Goal: Transaction & Acquisition: Subscribe to service/newsletter

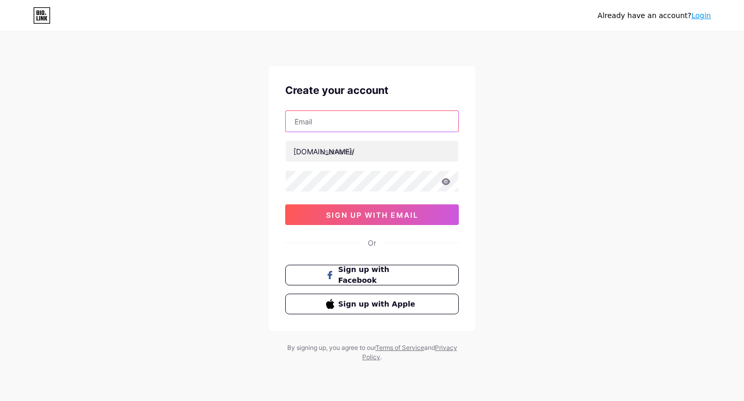
click at [317, 115] on input "text" at bounding box center [372, 121] width 173 height 21
type input "[EMAIL_ADDRESS][DOMAIN_NAME]"
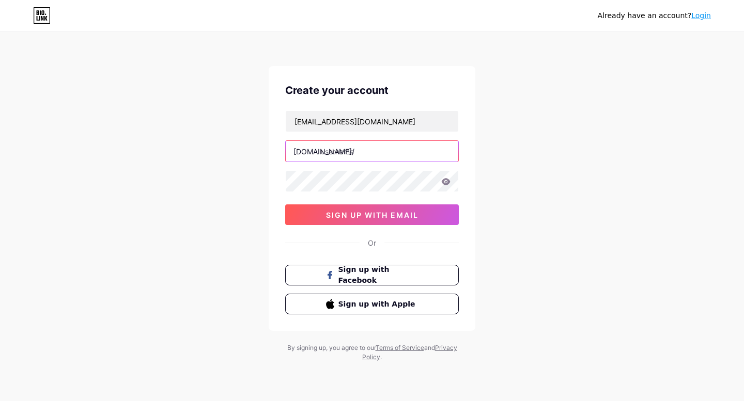
click at [343, 147] on input "text" at bounding box center [372, 151] width 173 height 21
paste input "collinscoolingfl"
type input "collinscoolingfl"
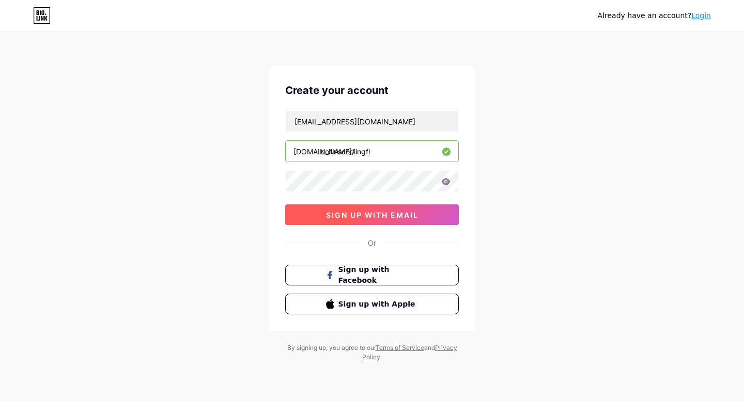
click at [330, 211] on span "sign up with email" at bounding box center [372, 215] width 92 height 9
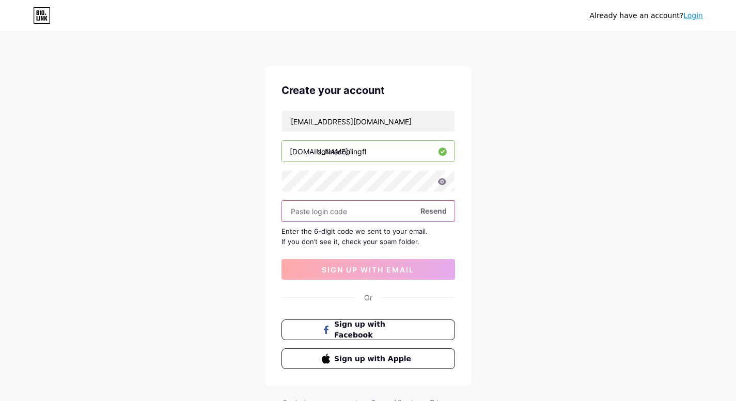
paste input "410543"
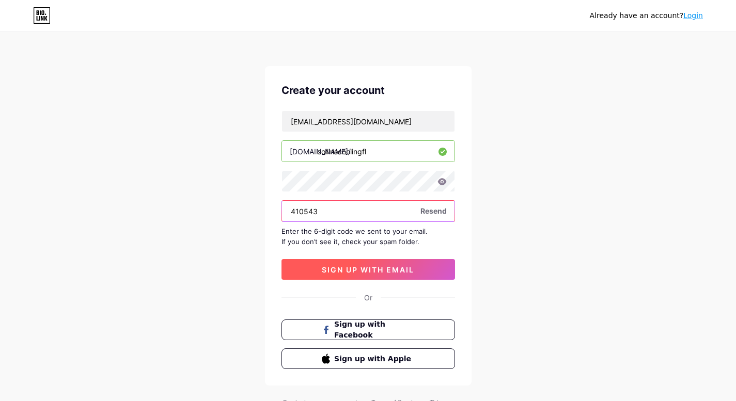
type input "410543"
click at [345, 264] on button "sign up with email" at bounding box center [369, 269] width 174 height 21
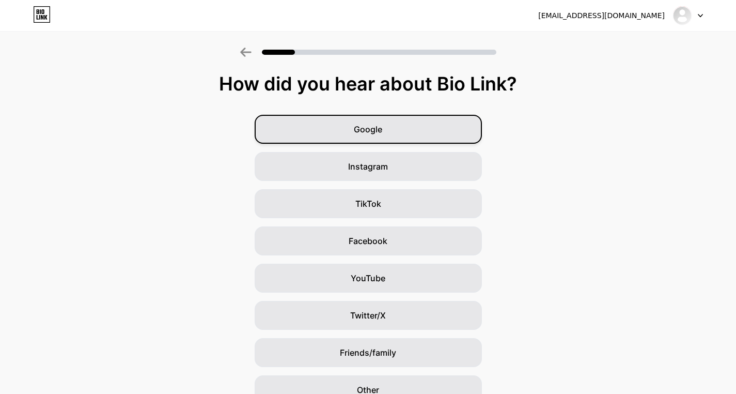
click at [382, 127] on span "Google" at bounding box center [368, 129] width 28 height 12
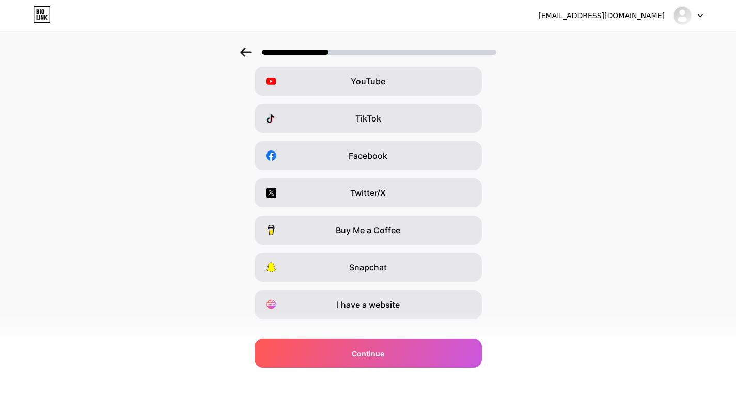
scroll to position [103, 0]
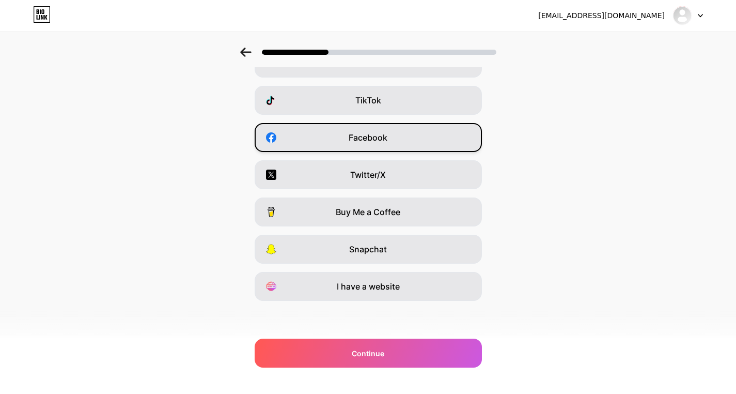
click at [380, 147] on div "Facebook" at bounding box center [368, 137] width 227 height 29
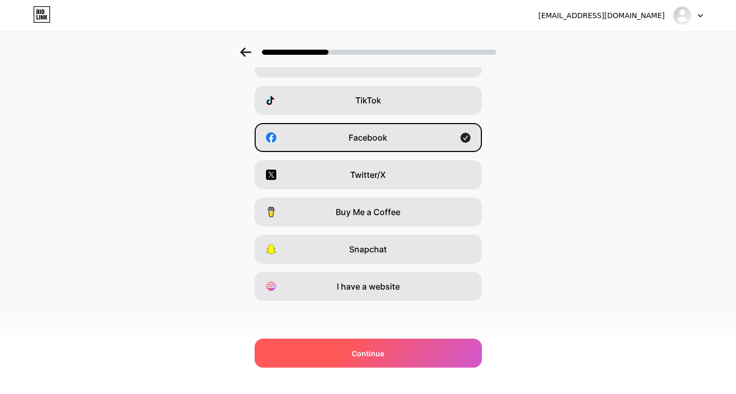
click at [396, 349] on div "Continue" at bounding box center [368, 352] width 227 height 29
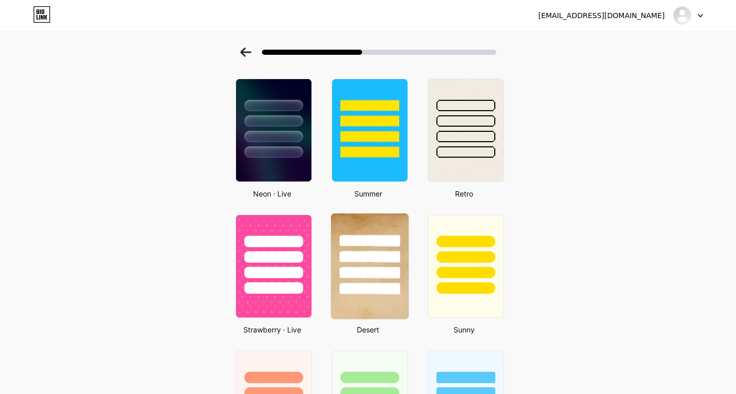
scroll to position [465, 0]
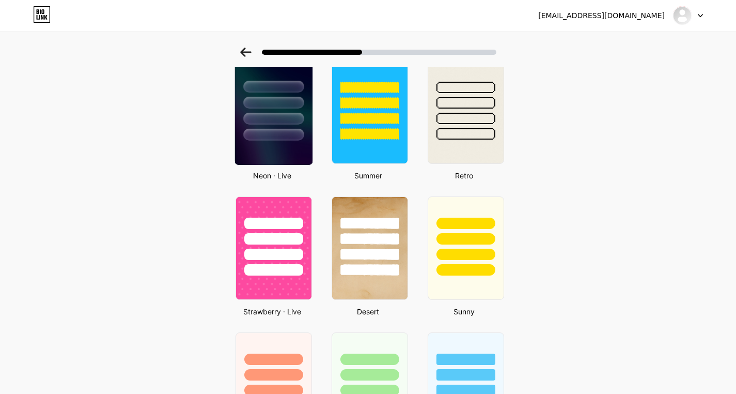
click at [286, 161] on img at bounding box center [273, 111] width 77 height 105
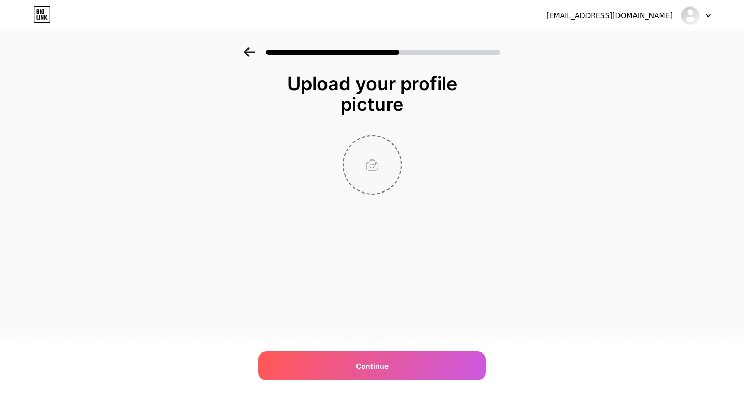
click at [389, 173] on input "file" at bounding box center [372, 164] width 57 height 57
type input "C:\fakepath\imgi_1_2.png"
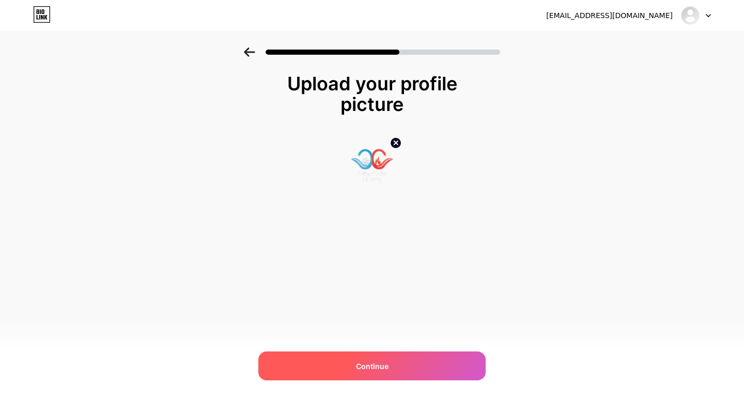
click at [397, 368] on div "Continue" at bounding box center [371, 366] width 227 height 29
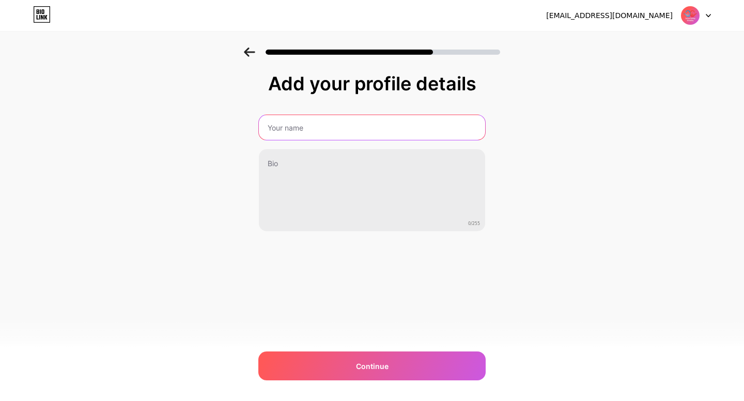
click at [306, 131] on input "text" at bounding box center [372, 127] width 226 height 25
type input "Collins Cooling & Heating"
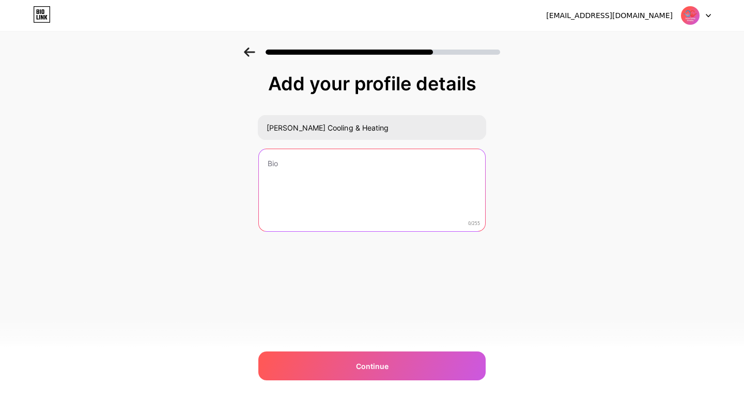
click at [329, 178] on textarea at bounding box center [372, 190] width 226 height 83
paste textarea "HVAC Heating, Air Conditioning"
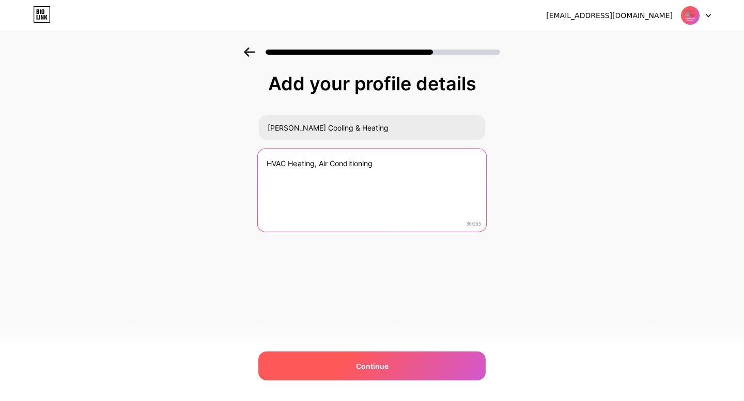
type textarea "HVAC Heating, Air Conditioning"
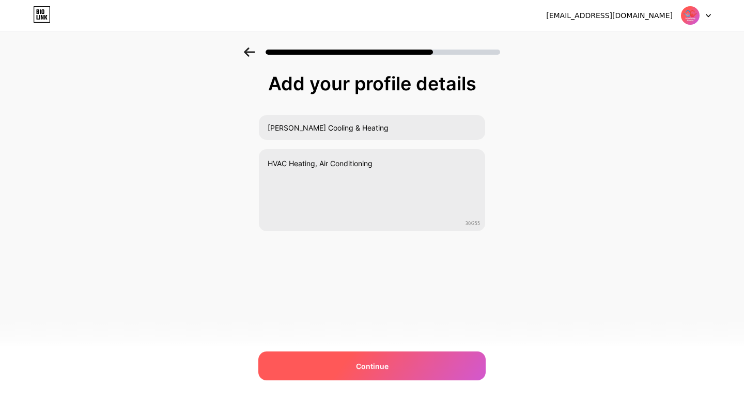
click at [386, 356] on div "Continue" at bounding box center [371, 366] width 227 height 29
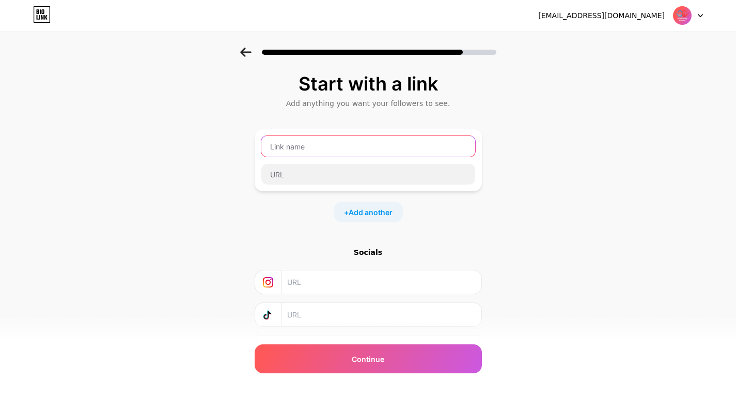
click at [304, 148] on input "text" at bounding box center [368, 146] width 214 height 21
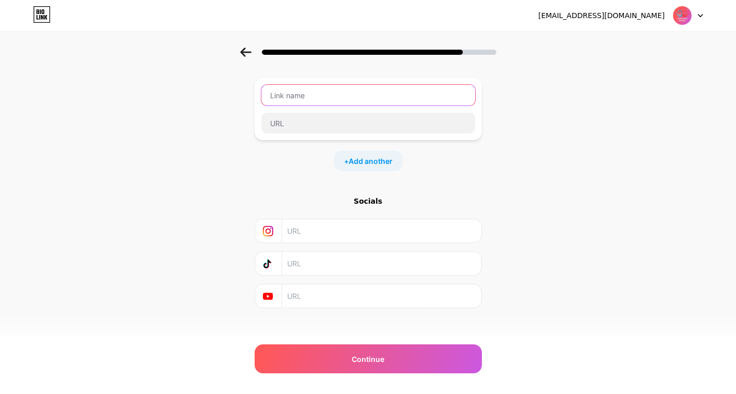
scroll to position [58, 0]
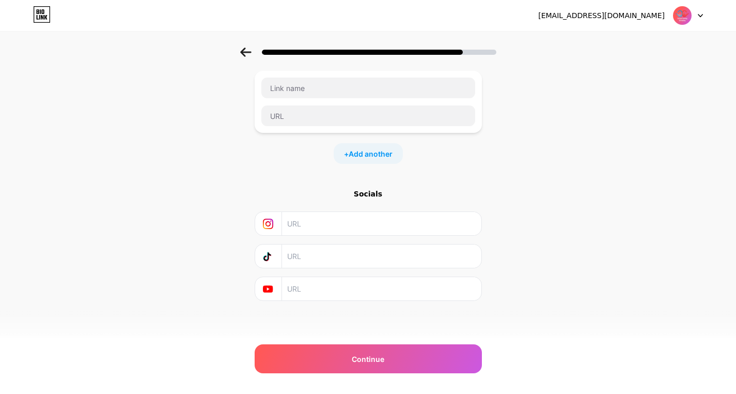
click at [342, 263] on input "text" at bounding box center [381, 255] width 188 height 23
click at [344, 286] on input "text" at bounding box center [381, 288] width 188 height 23
click at [345, 83] on input "text" at bounding box center [368, 87] width 214 height 21
click at [329, 77] on input "text" at bounding box center [368, 87] width 214 height 21
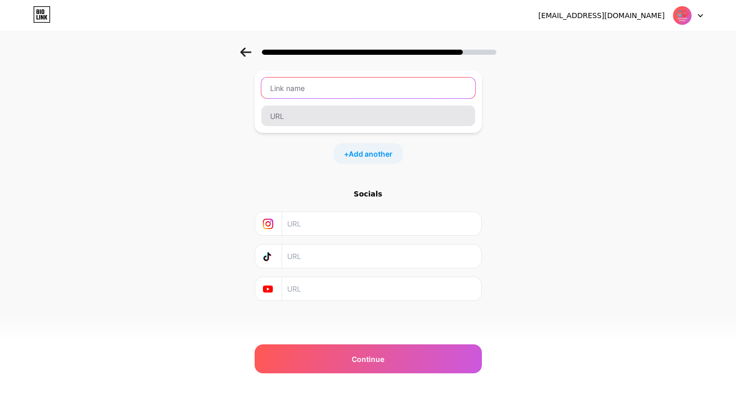
paste input "Indoor Air Quality Flagler County"
type input "Indoor Air Quality Flagler County"
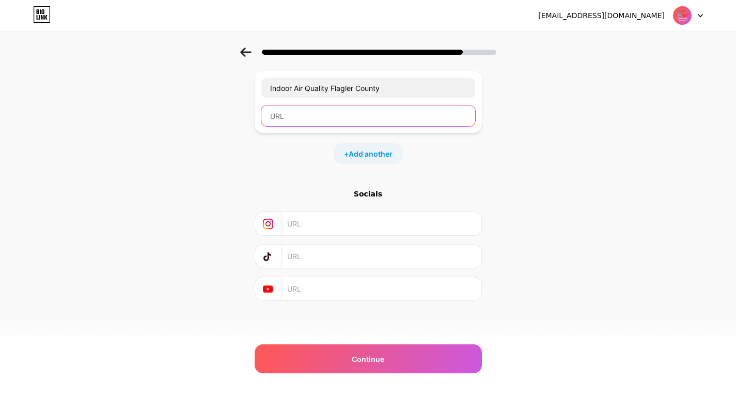
click at [339, 120] on input "text" at bounding box center [368, 115] width 214 height 21
paste input "https://collinscoolingfl.com/our-services/indoor-air-quality-solutions/"
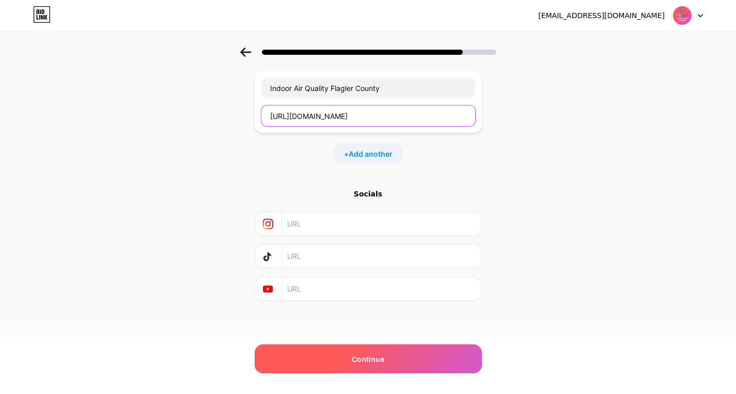
type input "https://collinscoolingfl.com/our-services/indoor-air-quality-solutions/"
click at [398, 365] on div "Continue" at bounding box center [368, 358] width 227 height 29
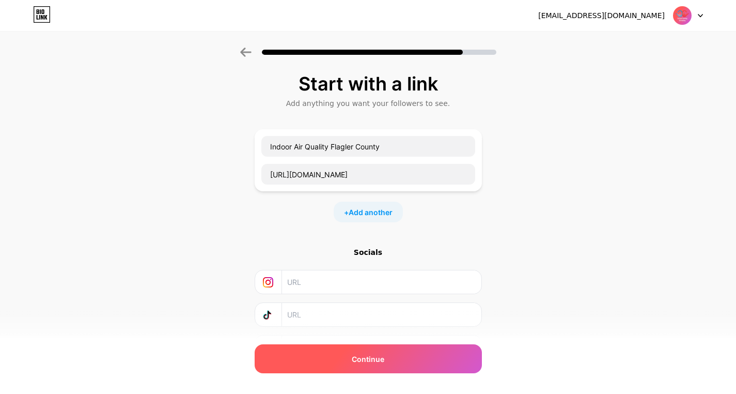
click at [398, 352] on div "Continue" at bounding box center [368, 358] width 227 height 29
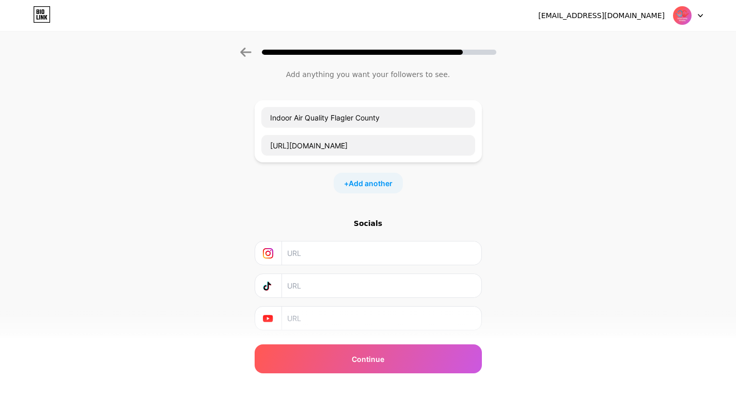
scroll to position [58, 0]
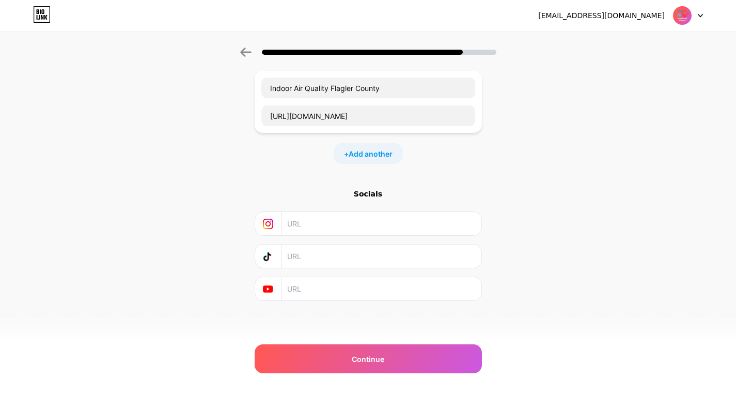
click at [350, 230] on input "text" at bounding box center [381, 223] width 188 height 23
click at [366, 267] on input "text" at bounding box center [381, 255] width 188 height 23
click at [359, 300] on input "text" at bounding box center [381, 288] width 188 height 23
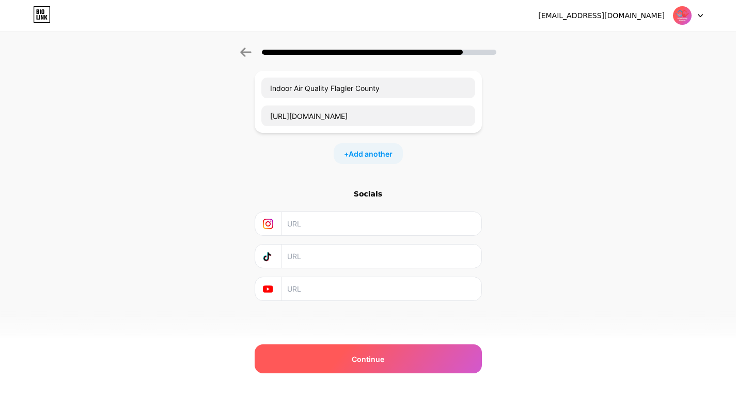
click at [371, 347] on div "Continue" at bounding box center [368, 358] width 227 height 29
click at [374, 350] on div "Continue" at bounding box center [368, 358] width 227 height 29
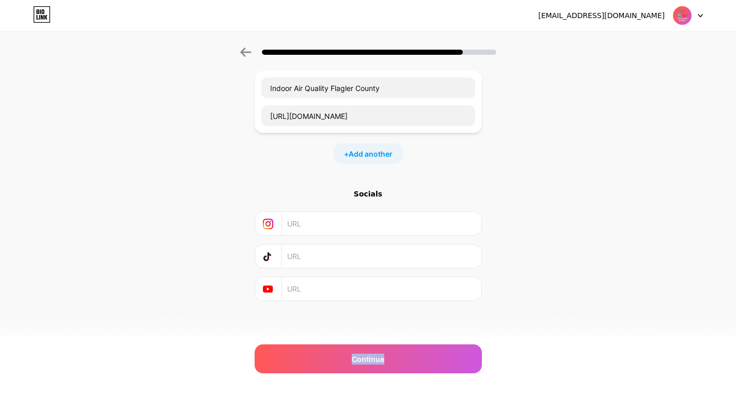
scroll to position [0, 0]
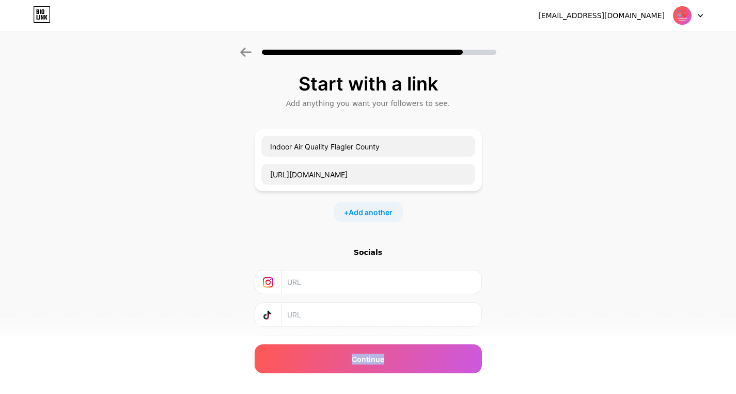
click at [690, 19] on img at bounding box center [683, 16] width 20 height 20
click at [626, 82] on div "Start with a link Add anything you want your followers to see. Indoor Air Quali…" at bounding box center [368, 229] width 736 height 363
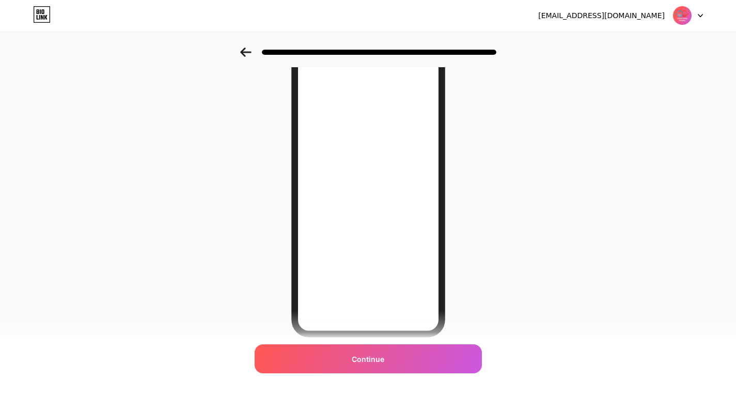
scroll to position [103, 0]
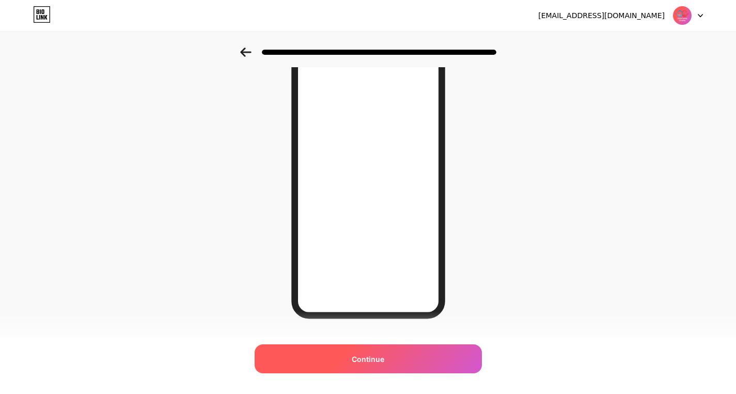
click at [393, 348] on div "Continue" at bounding box center [368, 358] width 227 height 29
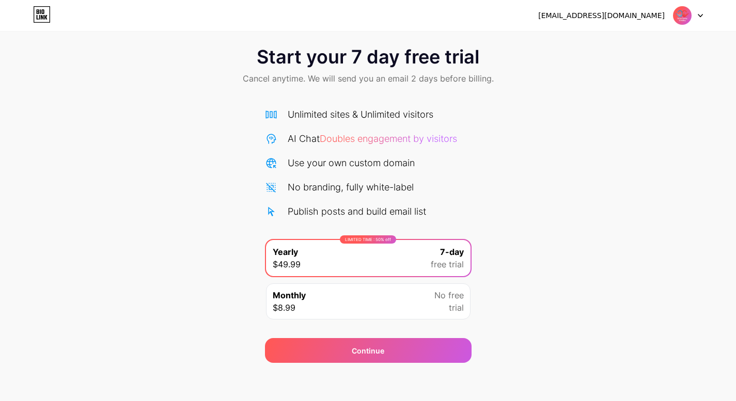
scroll to position [14, 0]
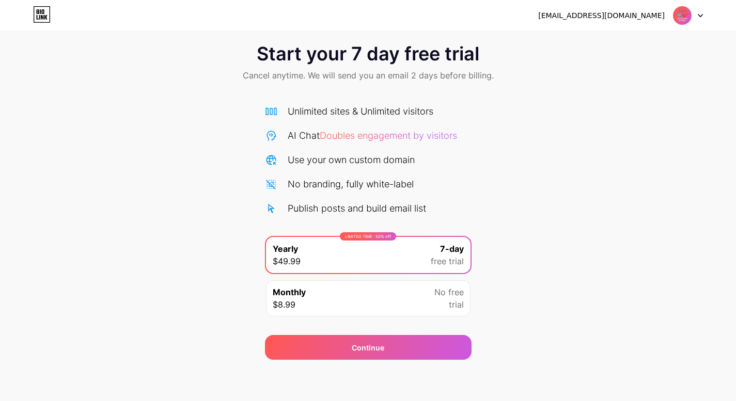
click at [402, 305] on div "Monthly $8.99 No free trial" at bounding box center [368, 299] width 205 height 36
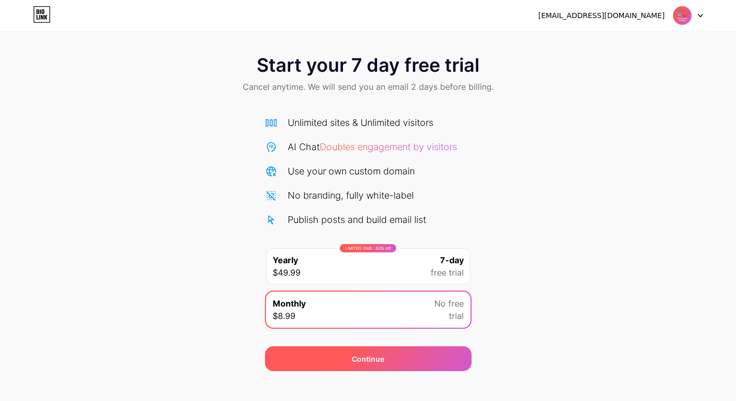
scroll to position [0, 0]
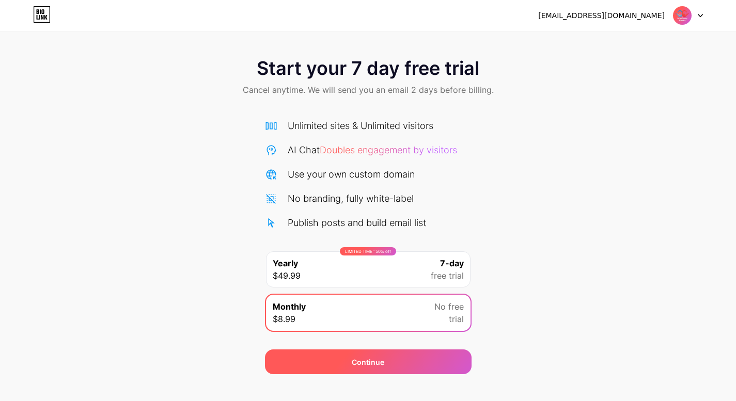
click at [409, 361] on div "Continue" at bounding box center [368, 362] width 207 height 25
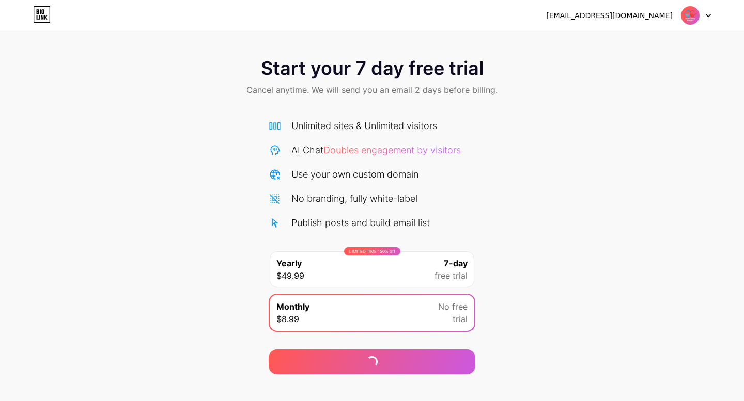
click at [699, 14] on img at bounding box center [690, 16] width 20 height 20
click at [639, 132] on div "Start your 7 day free trial Cancel anytime. We will send you an email 2 days be…" at bounding box center [372, 211] width 744 height 327
click at [45, 14] on icon at bounding box center [42, 14] width 18 height 17
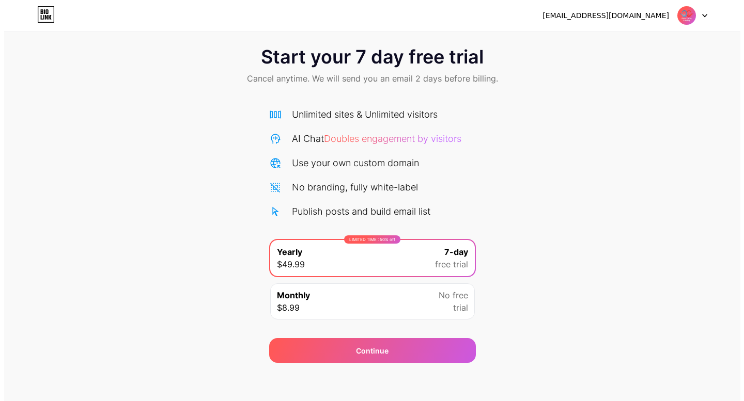
scroll to position [14, 0]
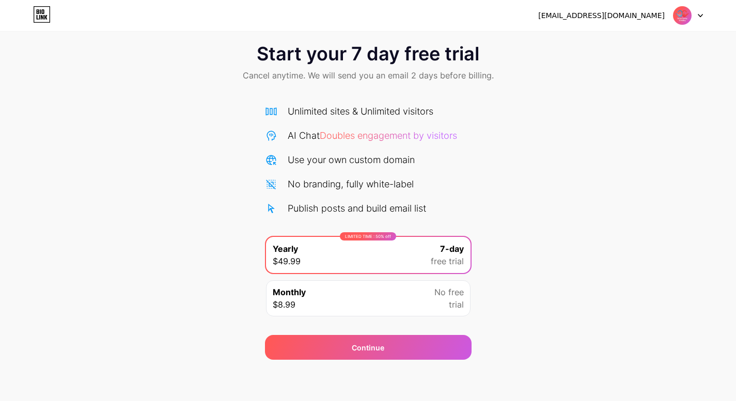
click at [364, 311] on div "Monthly $8.99 No free trial" at bounding box center [368, 299] width 205 height 36
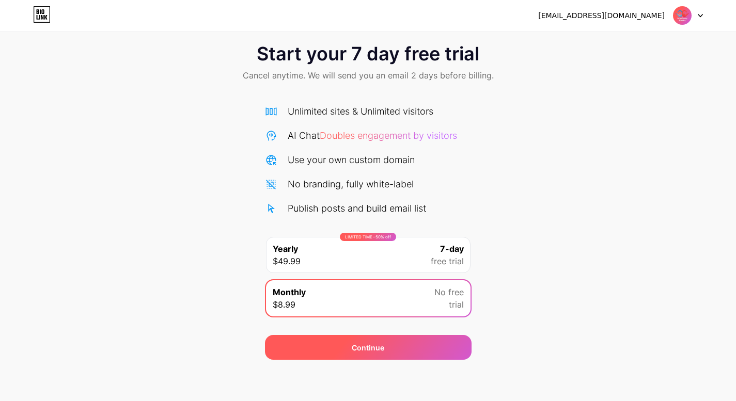
click at [389, 353] on div "Continue" at bounding box center [368, 347] width 207 height 25
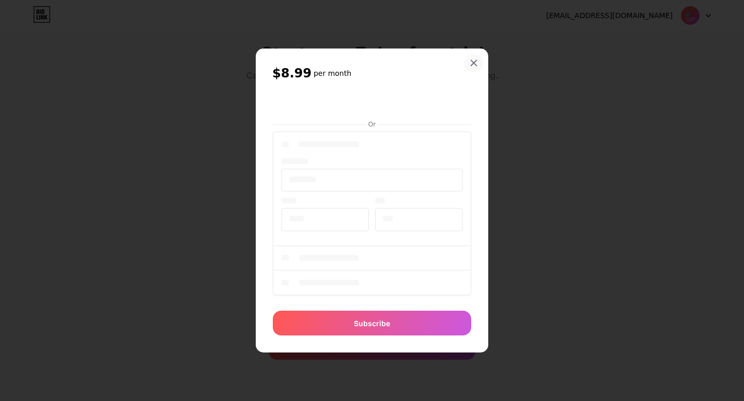
click at [472, 65] on icon at bounding box center [474, 63] width 6 height 6
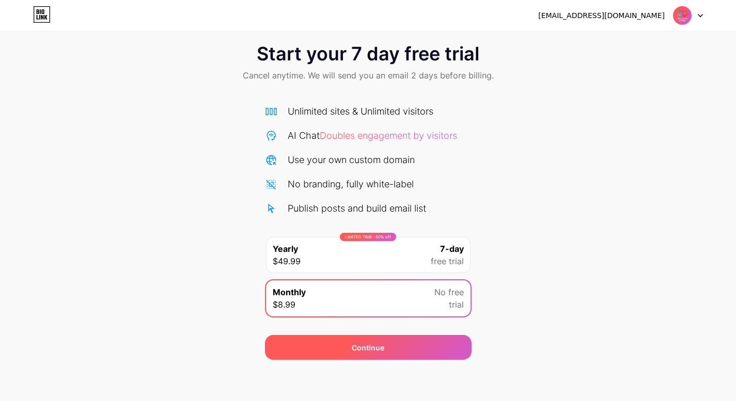
drag, startPoint x: 360, startPoint y: 349, endPoint x: 452, endPoint y: 348, distance: 92.0
click at [362, 350] on div "Continue" at bounding box center [368, 348] width 33 height 11
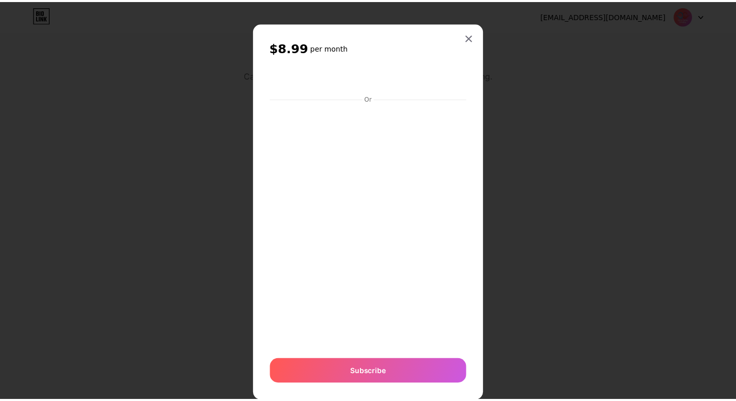
scroll to position [23, 0]
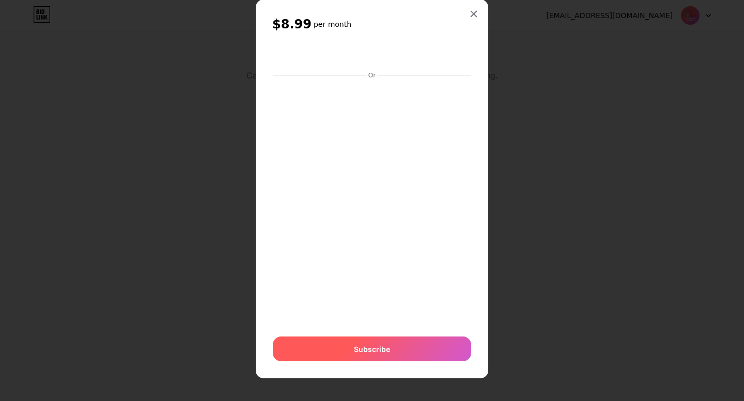
click at [380, 355] on div "Subscribe" at bounding box center [372, 349] width 198 height 25
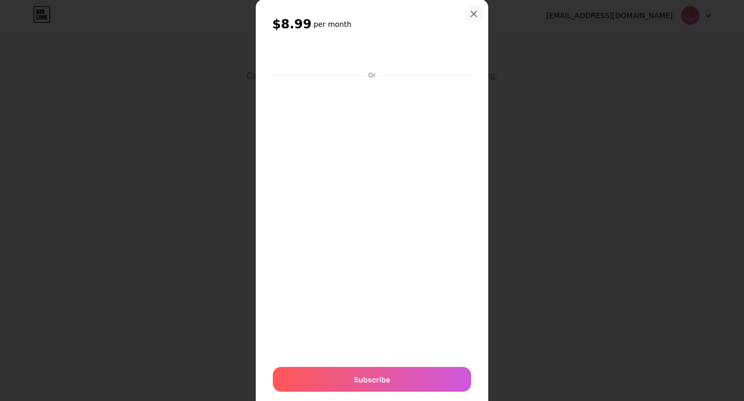
click at [466, 10] on div at bounding box center [473, 14] width 19 height 19
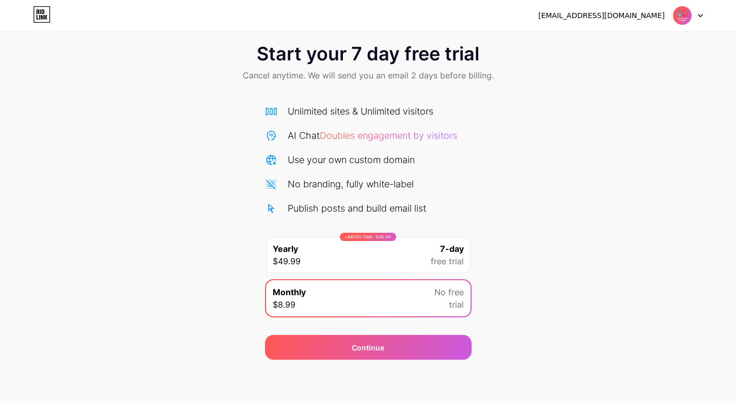
click at [40, 11] on icon at bounding box center [40, 11] width 1 height 5
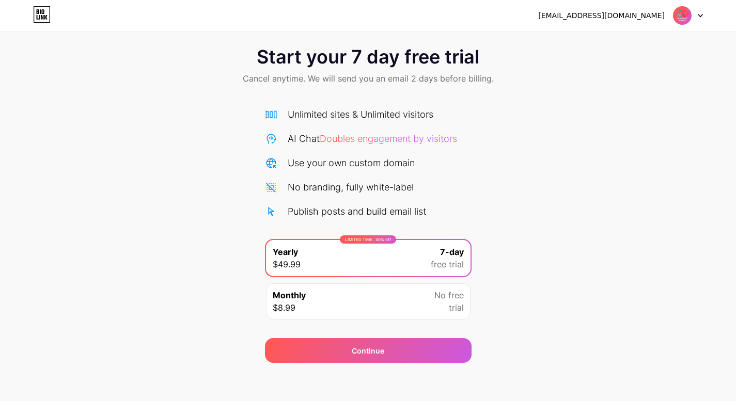
scroll to position [14, 0]
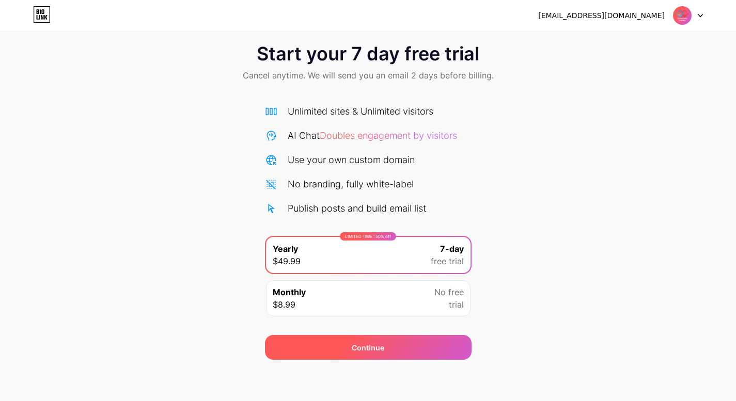
click at [392, 355] on div "Continue" at bounding box center [368, 347] width 207 height 25
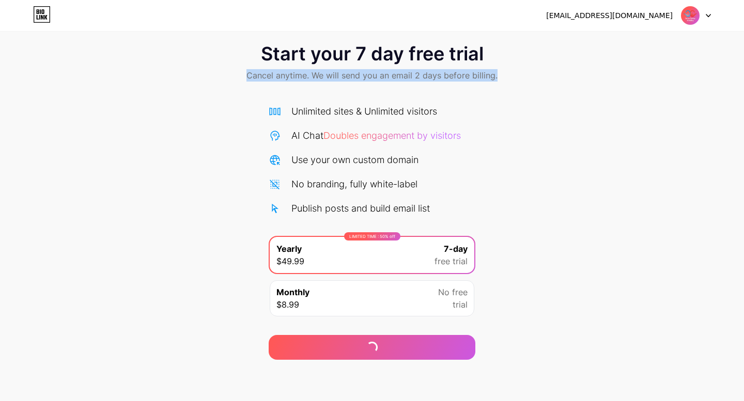
drag, startPoint x: 539, startPoint y: 58, endPoint x: 216, endPoint y: 58, distance: 323.4
click at [216, 58] on div "Start your 7 day free trial Cancel anytime. We will send you an email 2 days be…" at bounding box center [372, 63] width 744 height 61
click at [502, 92] on div "Start your 7 day free trial Cancel anytime. We will send you an email 2 days be…" at bounding box center [372, 196] width 744 height 327
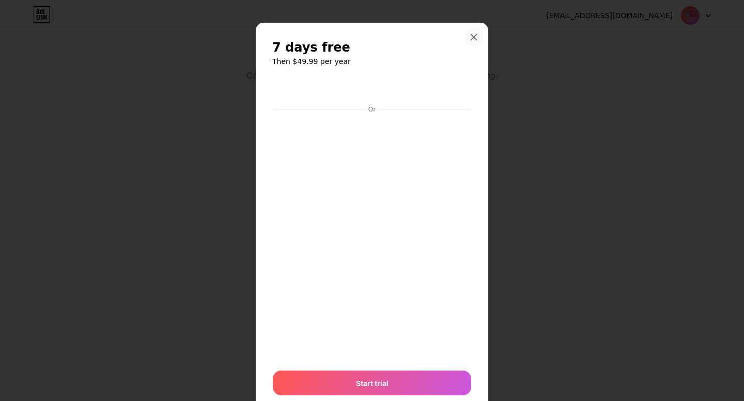
click at [474, 38] on icon at bounding box center [474, 37] width 8 height 8
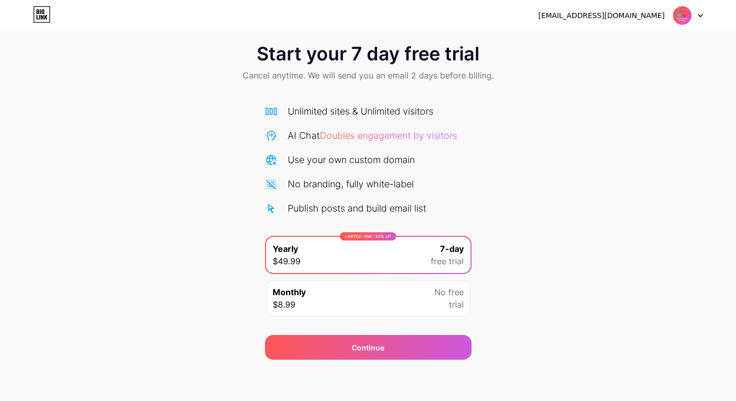
click at [59, 14] on div "collinscoolingfl@gmail.com Logout" at bounding box center [368, 15] width 736 height 19
click at [45, 13] on icon at bounding box center [42, 14] width 18 height 17
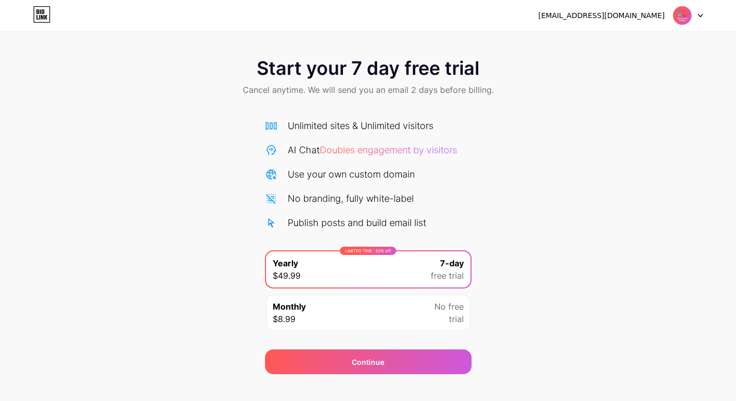
click at [648, 11] on div "[EMAIL_ADDRESS][DOMAIN_NAME]" at bounding box center [601, 15] width 127 height 11
click at [43, 17] on icon at bounding box center [42, 17] width 3 height 5
